Goal: Task Accomplishment & Management: Manage account settings

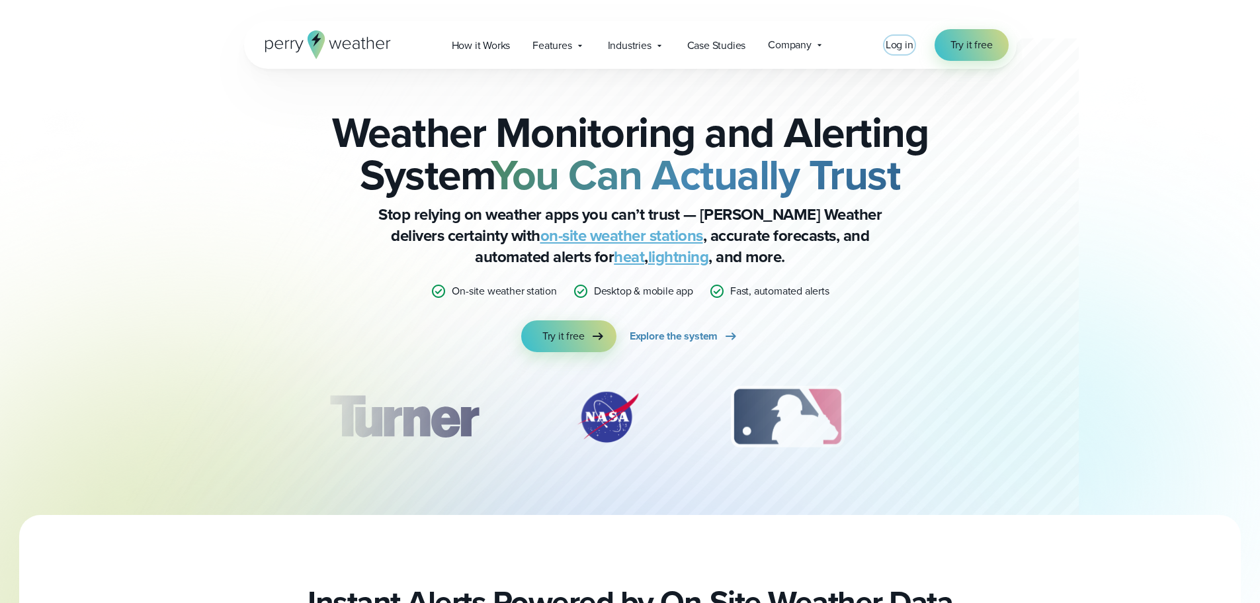
click at [894, 52] on span "Log in" at bounding box center [900, 44] width 28 height 15
click at [903, 47] on span "Log in" at bounding box center [900, 44] width 28 height 15
click at [897, 49] on span "Log in" at bounding box center [900, 44] width 28 height 15
click at [887, 42] on span "Log in" at bounding box center [900, 44] width 28 height 15
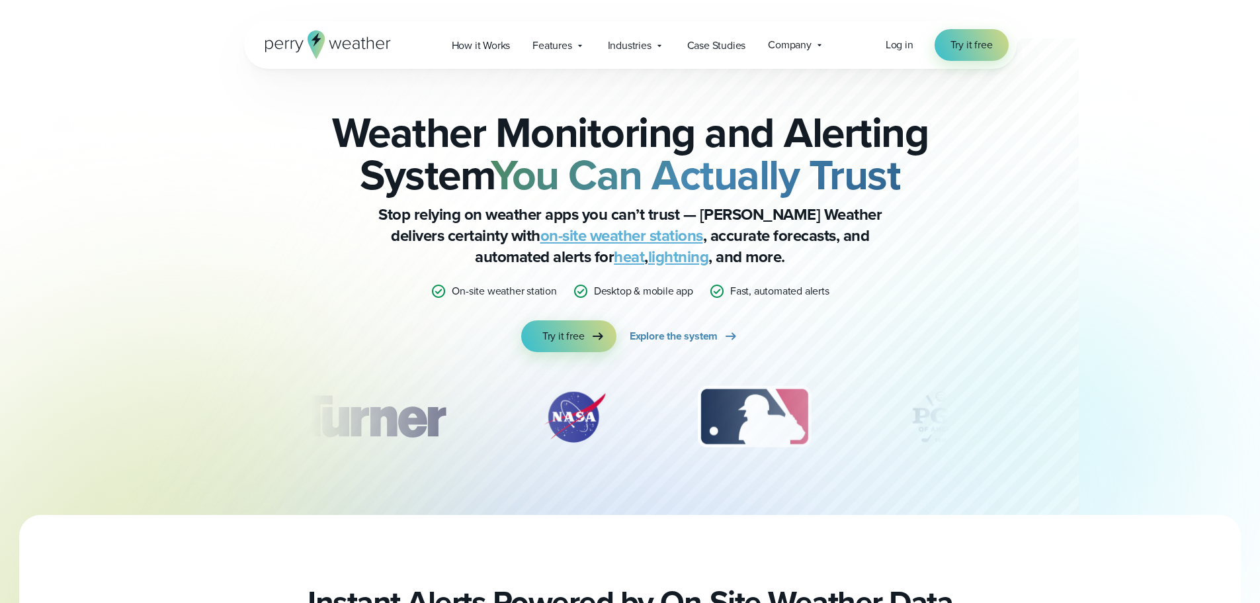
click at [896, 36] on div "Log in Try it free" at bounding box center [947, 45] width 123 height 32
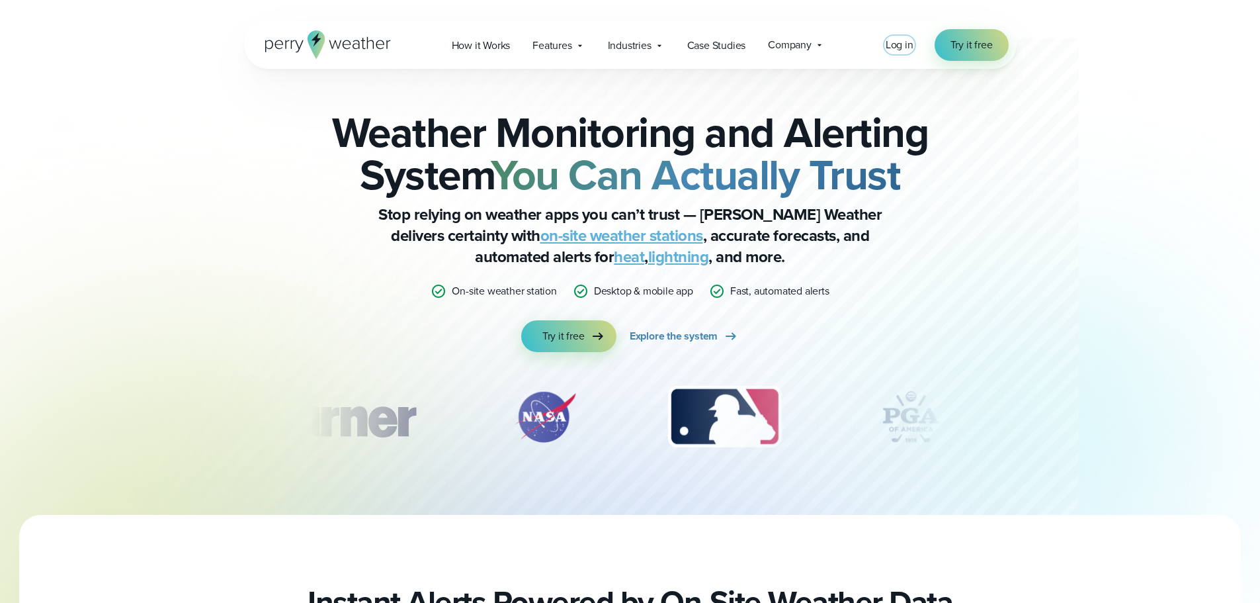
click at [896, 47] on span "Log in" at bounding box center [900, 44] width 28 height 15
